Goal: Transaction & Acquisition: Purchase product/service

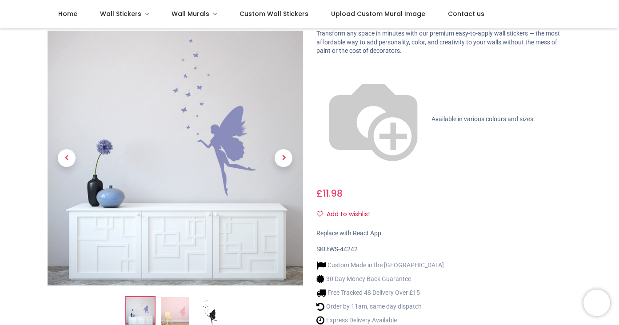
scroll to position [52, 0]
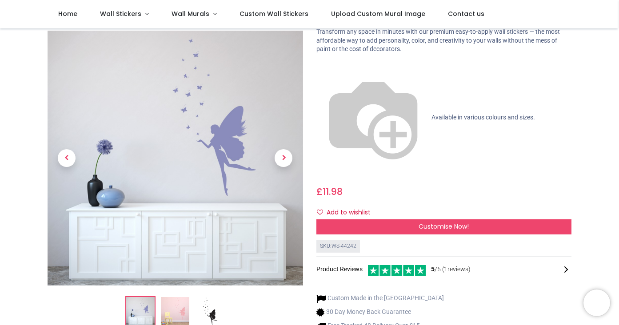
click at [175, 298] on img at bounding box center [175, 312] width 28 height 28
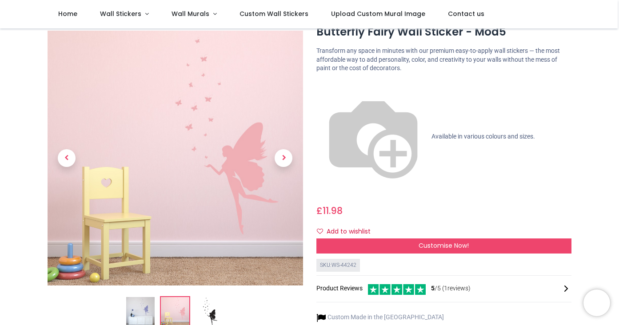
scroll to position [34, 0]
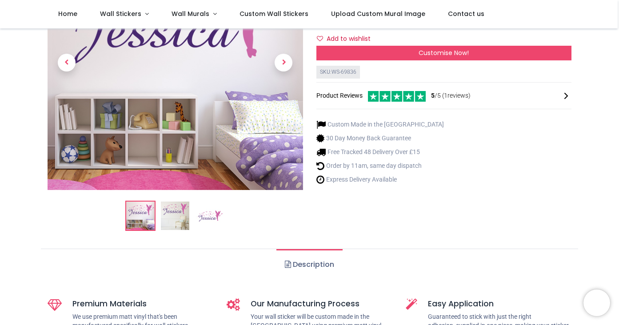
scroll to position [118, 0]
